Goal: Information Seeking & Learning: Learn about a topic

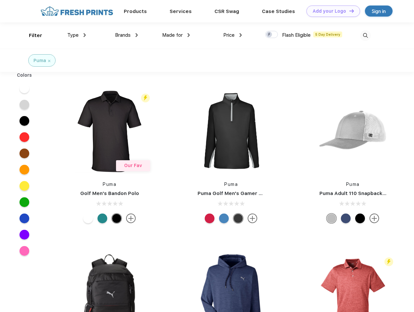
click at [331, 11] on link "Add your Logo Design Tool" at bounding box center [333, 11] width 54 height 11
click at [0, 0] on div "Design Tool" at bounding box center [0, 0] width 0 height 0
click at [349, 11] on link "Add your Logo Design Tool" at bounding box center [333, 11] width 54 height 11
click at [31, 35] on div "Filter" at bounding box center [35, 35] width 13 height 7
click at [77, 35] on span "Type" at bounding box center [72, 35] width 11 height 6
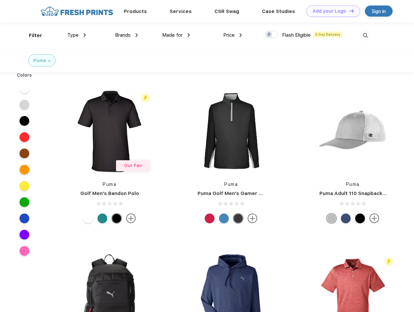
click at [126, 35] on span "Brands" at bounding box center [123, 35] width 16 height 6
click at [176, 35] on span "Made for" at bounding box center [172, 35] width 20 height 6
click at [233, 35] on span "Price" at bounding box center [228, 35] width 11 height 6
click at [272, 35] on div at bounding box center [271, 34] width 13 height 7
click at [269, 35] on input "checkbox" at bounding box center [267, 33] width 4 height 4
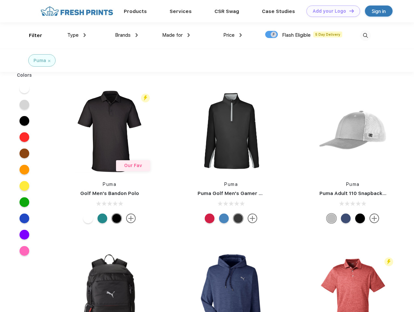
click at [365, 35] on img at bounding box center [365, 35] width 11 height 11
